Goal: Entertainment & Leisure: Consume media (video, audio)

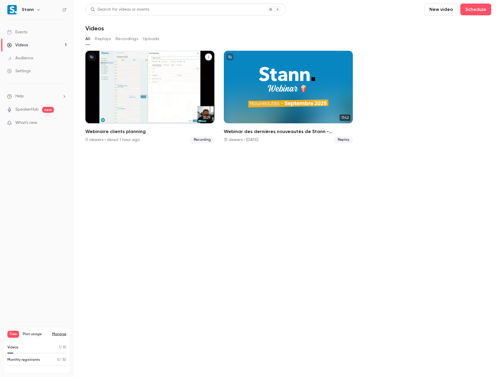
click at [146, 85] on div "Stann [DATE] Webinaire clients planning" at bounding box center [149, 87] width 129 height 72
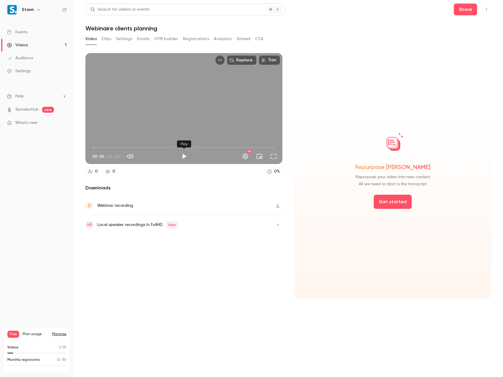
click at [185, 156] on button "Play" at bounding box center [184, 156] width 12 height 12
click at [184, 156] on button "Pause" at bounding box center [184, 156] width 12 height 12
click at [166, 109] on div "Replace Trim 00:44 00:44 / 31:29 HD" at bounding box center [183, 108] width 197 height 111
click at [247, 156] on button "Settings" at bounding box center [246, 156] width 12 height 12
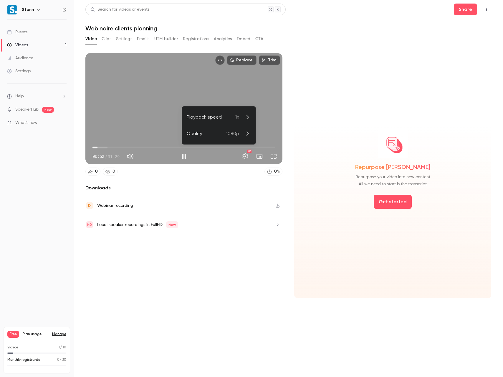
click at [240, 134] on p "1080p" at bounding box center [238, 133] width 25 height 7
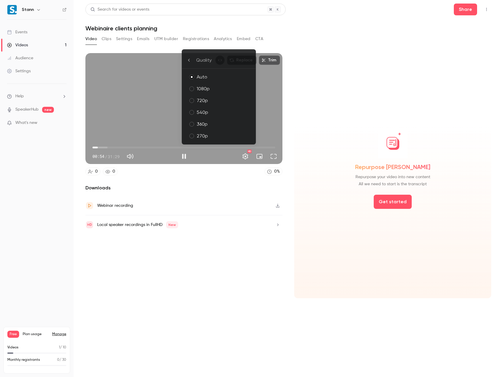
click at [214, 86] on div "1080p" at bounding box center [224, 88] width 54 height 7
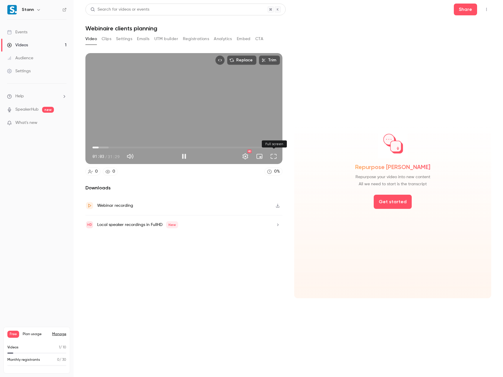
click at [274, 156] on button "Full screen" at bounding box center [274, 156] width 12 height 12
click at [194, 106] on div "Replace Trim 03:37 03:37 / 31:29 HD" at bounding box center [183, 108] width 197 height 111
click at [192, 106] on div "Replace Trim 03:37 03:37 / 31:29 HD" at bounding box center [183, 108] width 197 height 111
click at [184, 97] on div "Replace Trim 03:43 03:43 / 31:29 HD" at bounding box center [183, 108] width 197 height 111
click at [191, 103] on div "Replace Trim 03:44 03:44 / 31:29 HD" at bounding box center [183, 108] width 197 height 111
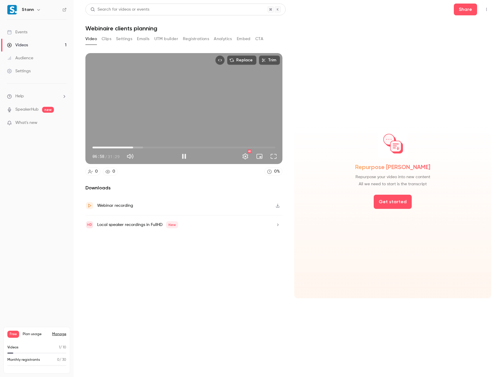
click at [178, 103] on div "Replace Trim 06:58 06:58 / 31:29 HD" at bounding box center [183, 108] width 197 height 111
click at [215, 82] on div "Replace Trim 06:59 06:59 / 31:29 HD" at bounding box center [183, 108] width 197 height 111
click at [271, 156] on button "Full screen" at bounding box center [274, 156] width 12 height 12
click at [170, 94] on div "Replace Trim 23:38 23:38 / 31:29 HD" at bounding box center [183, 108] width 197 height 111
click at [186, 108] on div "Replace Trim 23:39 23:39 / 31:29 HD" at bounding box center [183, 108] width 197 height 111
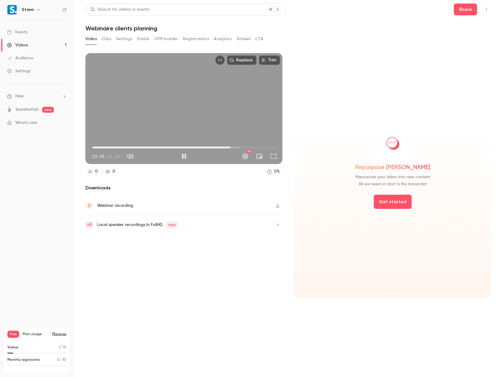
click at [185, 87] on div "Replace Trim 23:43 23:43 / 31:29 HD" at bounding box center [183, 108] width 197 height 111
type input "******"
